Goal: Transaction & Acquisition: Download file/media

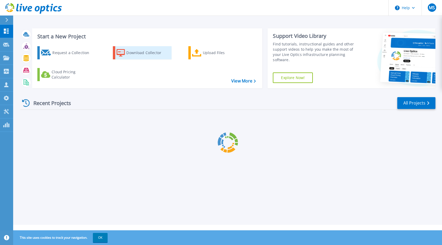
click at [148, 54] on div "Download Collector" at bounding box center [147, 53] width 42 height 11
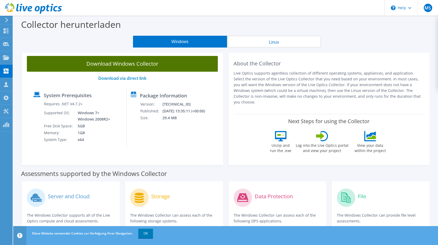
click at [130, 61] on link "Download Windows Collector" at bounding box center [122, 64] width 191 height 16
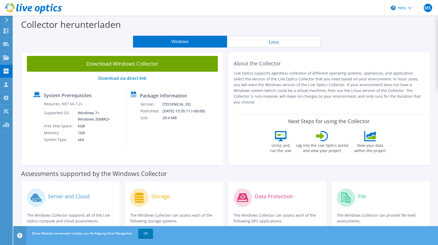
click at [389, 131] on div "View your data within the project" at bounding box center [370, 143] width 38 height 25
click at [146, 0] on header "MS Teammitglied mouhammad Sabha [EMAIL_ADDRESS][DOMAIN_NAME] efk My Profile Log…" at bounding box center [219, 8] width 438 height 16
click at [363, 5] on header "MS Teammitglied mouhammad Sabha [EMAIL_ADDRESS][DOMAIN_NAME] efk My Profile Log…" at bounding box center [219, 8] width 438 height 16
click at [78, 7] on header "MS Teammitglied mouhammad Sabha [EMAIL_ADDRESS][DOMAIN_NAME] efk My Profile Log…" at bounding box center [219, 8] width 438 height 16
drag, startPoint x: 55, startPoint y: 81, endPoint x: 280, endPoint y: 121, distance: 228.6
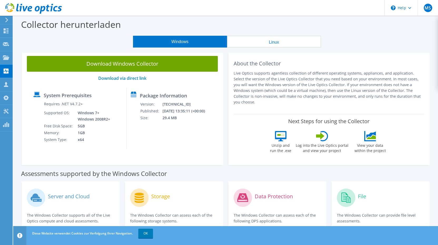
click at [280, 121] on div "Next Steps for using the Collector Unzip and run the .exe Log into the Live Opt…" at bounding box center [328, 137] width 191 height 46
click at [257, 79] on p "Live Optics supports agentless collection of different operating systems, appli…" at bounding box center [328, 88] width 191 height 35
click at [33, 32] on div "Collector herunterladen" at bounding box center [225, 26] width 419 height 20
click at [27, 31] on div "Collector herunterladen" at bounding box center [225, 26] width 419 height 20
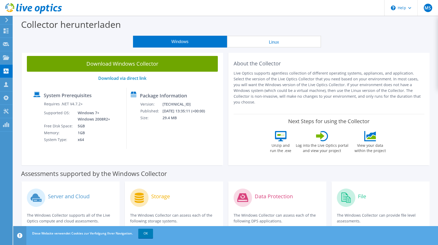
click at [28, 31] on div "Collector herunterladen" at bounding box center [225, 26] width 419 height 20
click at [26, 33] on div "Collector herunterladen" at bounding box center [225, 26] width 419 height 20
